Goal: Task Accomplishment & Management: Use online tool/utility

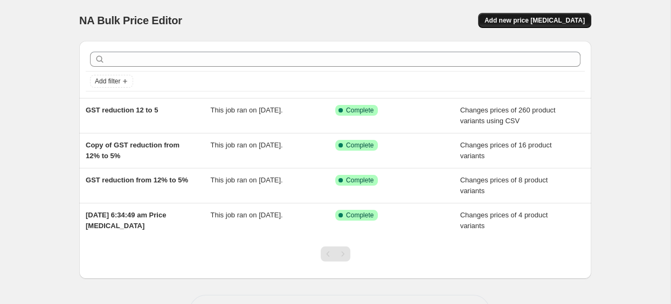
click at [539, 19] on span "Add new price change job" at bounding box center [534, 20] width 100 height 9
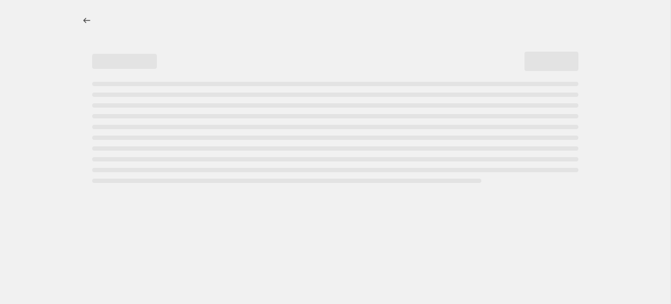
select select "percentage"
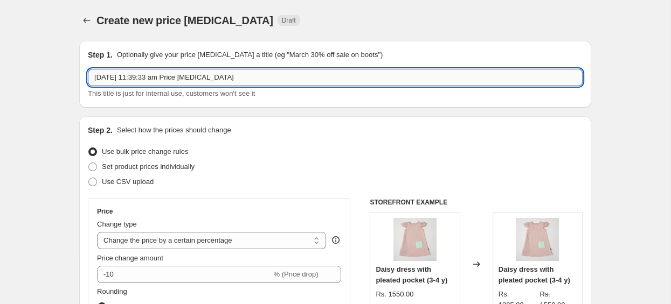
click at [248, 82] on input "10 Oct 2025, 11:39:33 am Price change job" at bounding box center [335, 77] width 494 height 17
drag, startPoint x: 260, startPoint y: 76, endPoint x: -52, endPoint y: 58, distance: 312.4
click at [88, 69] on input "10 Oct 2025, 11:39:33 am Price change job" at bounding box center [335, 77] width 494 height 17
type input "Diwali Sale 10Oct-31Oct"
click at [302, 152] on div "Use bulk price change rules" at bounding box center [335, 151] width 494 height 15
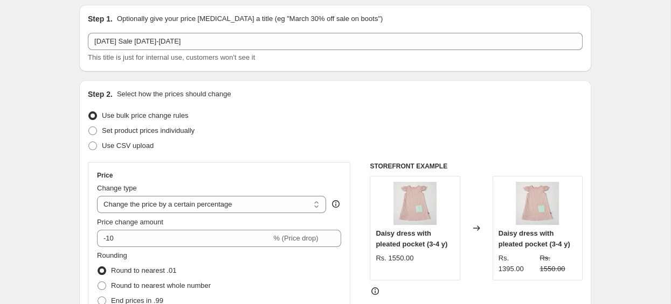
scroll to position [57, 0]
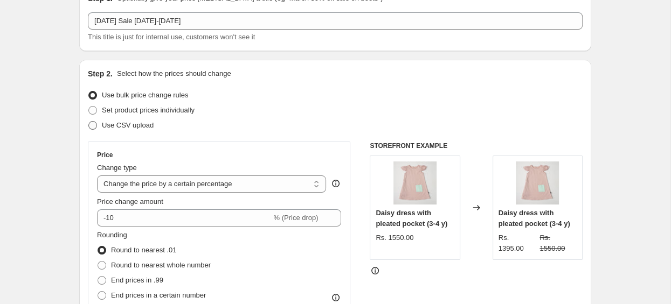
click at [95, 125] on span at bounding box center [92, 125] width 9 height 9
click at [89, 122] on input "Use CSV upload" at bounding box center [88, 121] width 1 height 1
radio input "true"
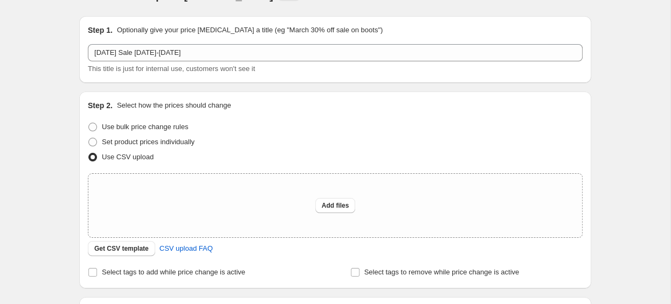
scroll to position [0, 0]
